Goal: Information Seeking & Learning: Understand process/instructions

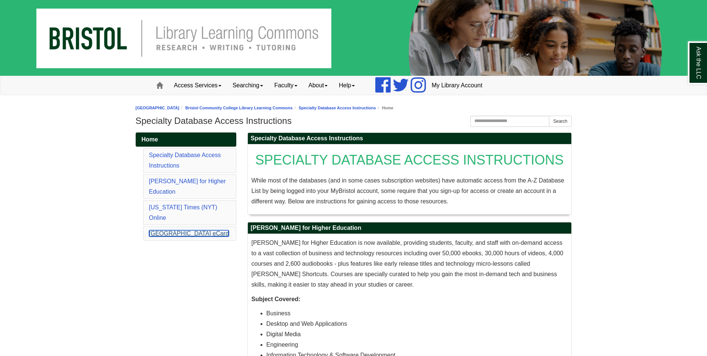
click at [179, 230] on link "[GEOGRAPHIC_DATA] eCard" at bounding box center [189, 233] width 80 height 6
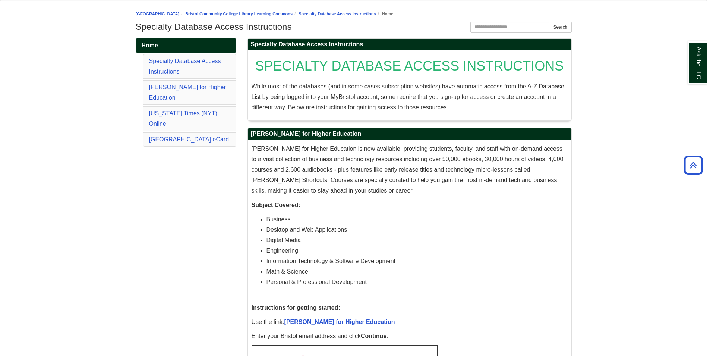
scroll to position [68, 0]
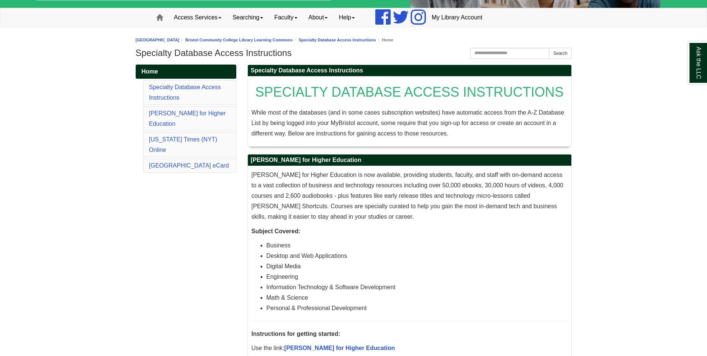
click at [186, 158] on li "[GEOGRAPHIC_DATA] eCard" at bounding box center [189, 165] width 93 height 14
click at [184, 162] on link "[GEOGRAPHIC_DATA] eCard" at bounding box center [189, 165] width 80 height 6
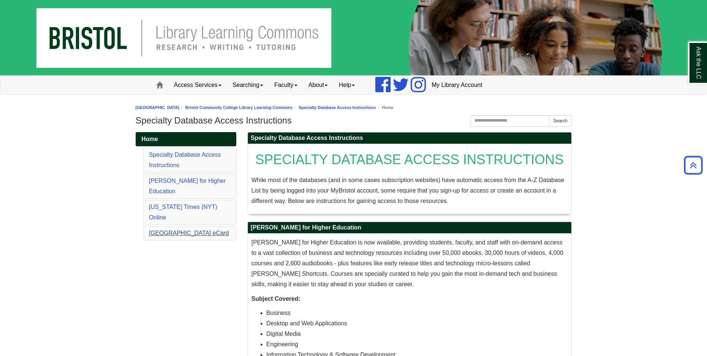
scroll to position [0, 0]
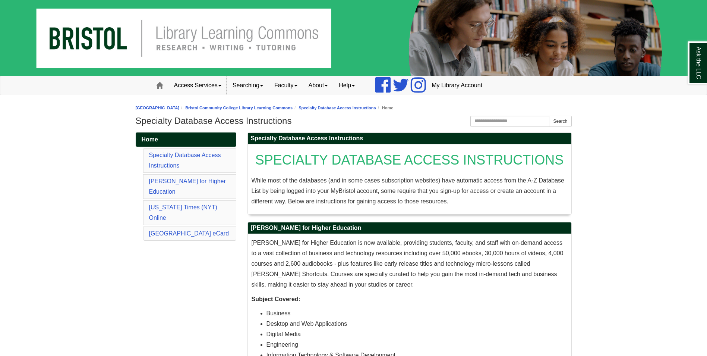
click at [242, 86] on link "Searching" at bounding box center [248, 85] width 42 height 19
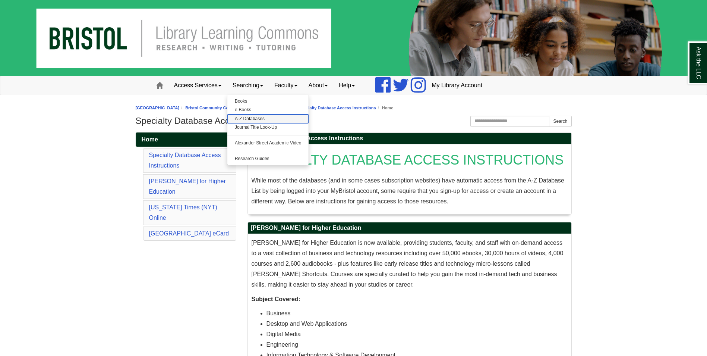
click at [253, 116] on link "A-Z Databases" at bounding box center [268, 118] width 82 height 9
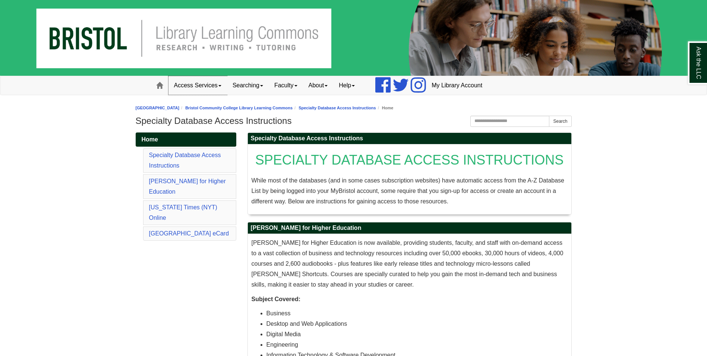
click at [211, 85] on link "Access Services" at bounding box center [198, 85] width 59 height 19
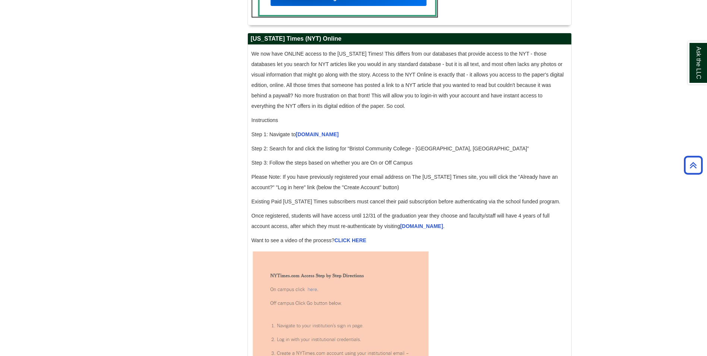
scroll to position [746, 0]
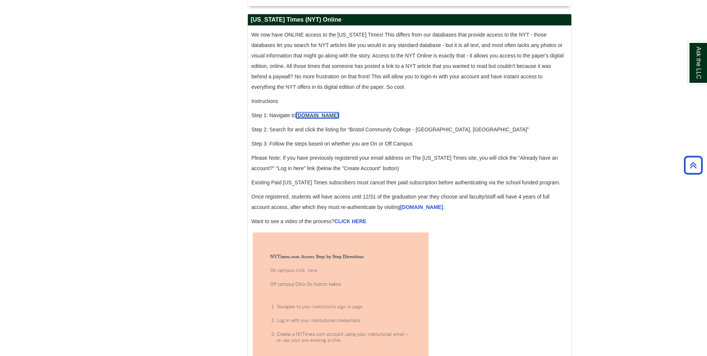
click at [320, 118] on link "[DOMAIN_NAME]" at bounding box center [317, 115] width 43 height 6
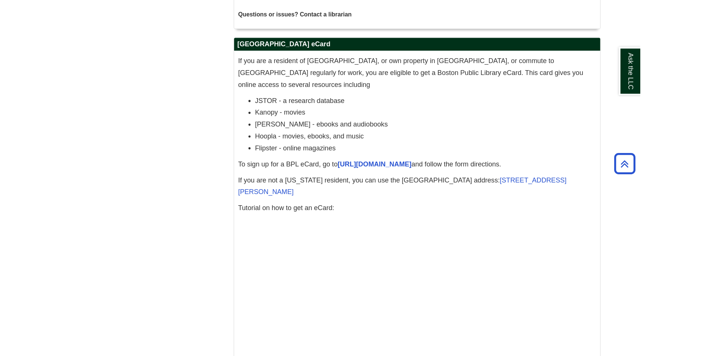
scroll to position [2267, 0]
